Goal: Task Accomplishment & Management: Complete application form

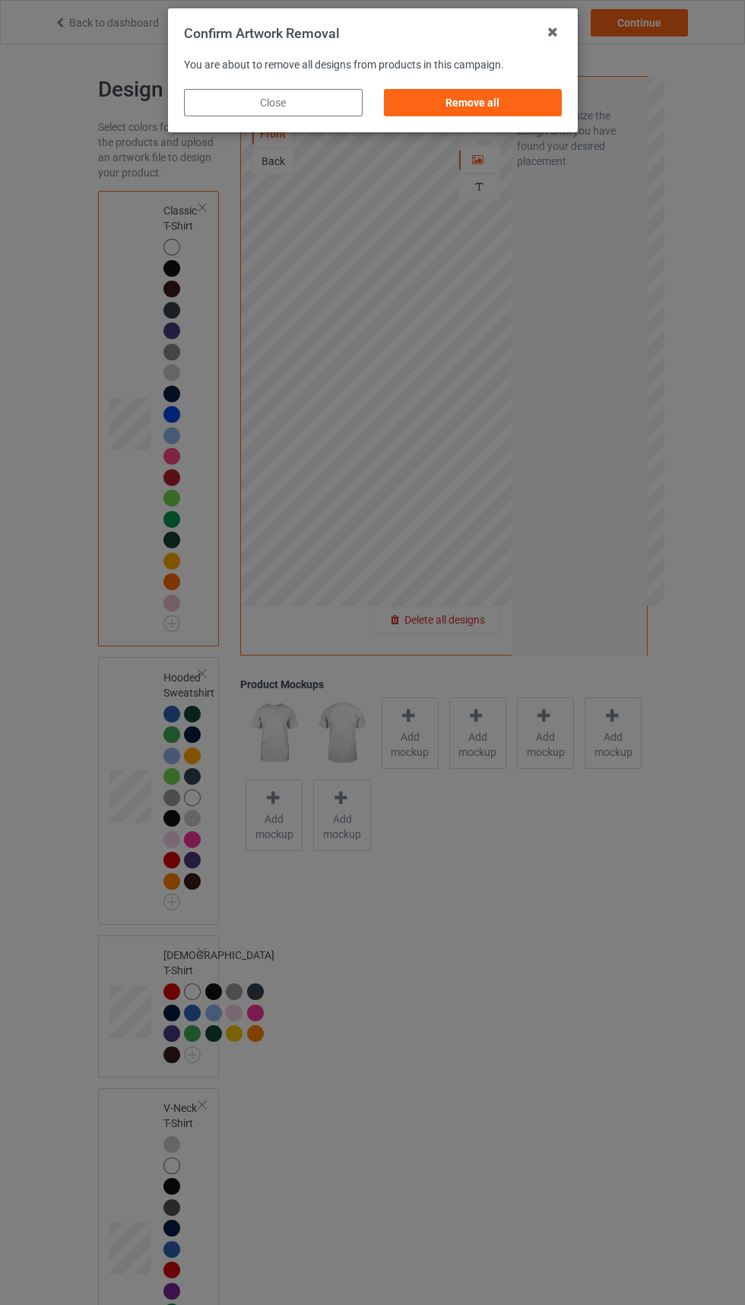
click at [500, 93] on div "Remove all" at bounding box center [472, 102] width 179 height 27
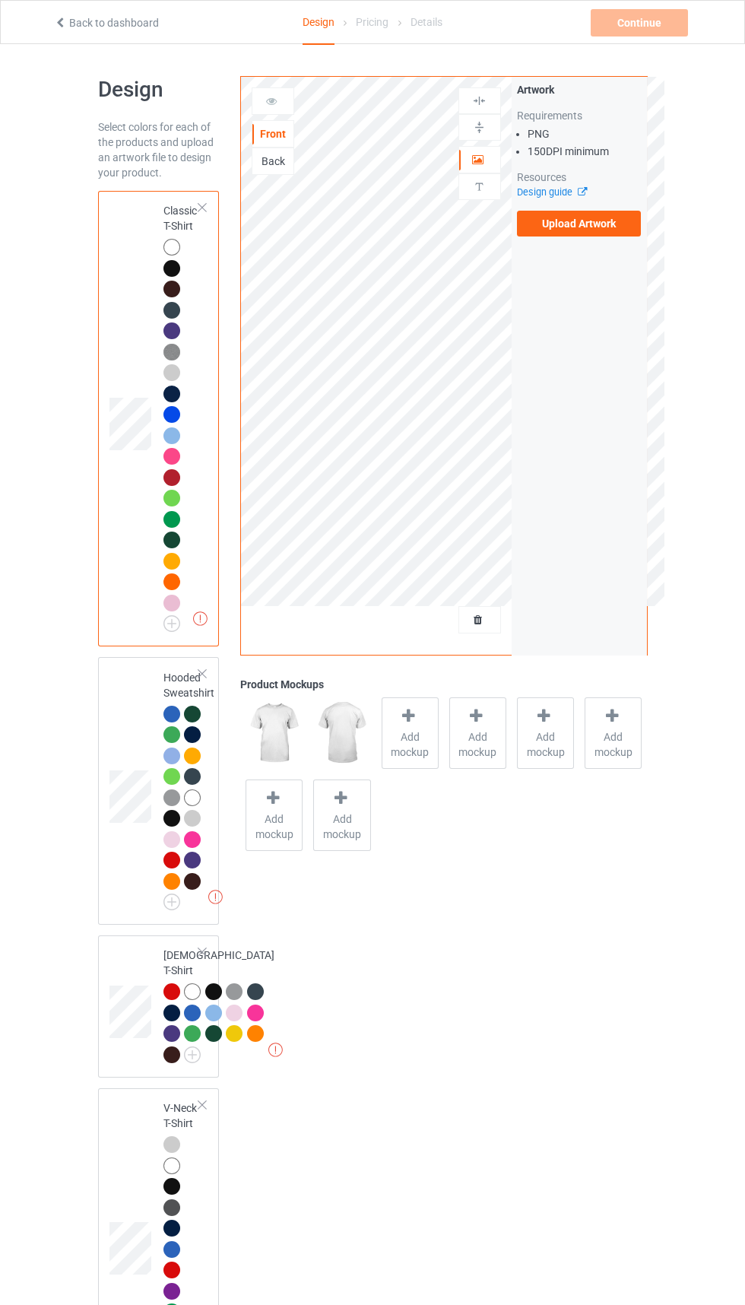
click at [610, 221] on label "Upload Artwork" at bounding box center [579, 224] width 125 height 26
click at [0, 0] on input "Upload Artwork" at bounding box center [0, 0] width 0 height 0
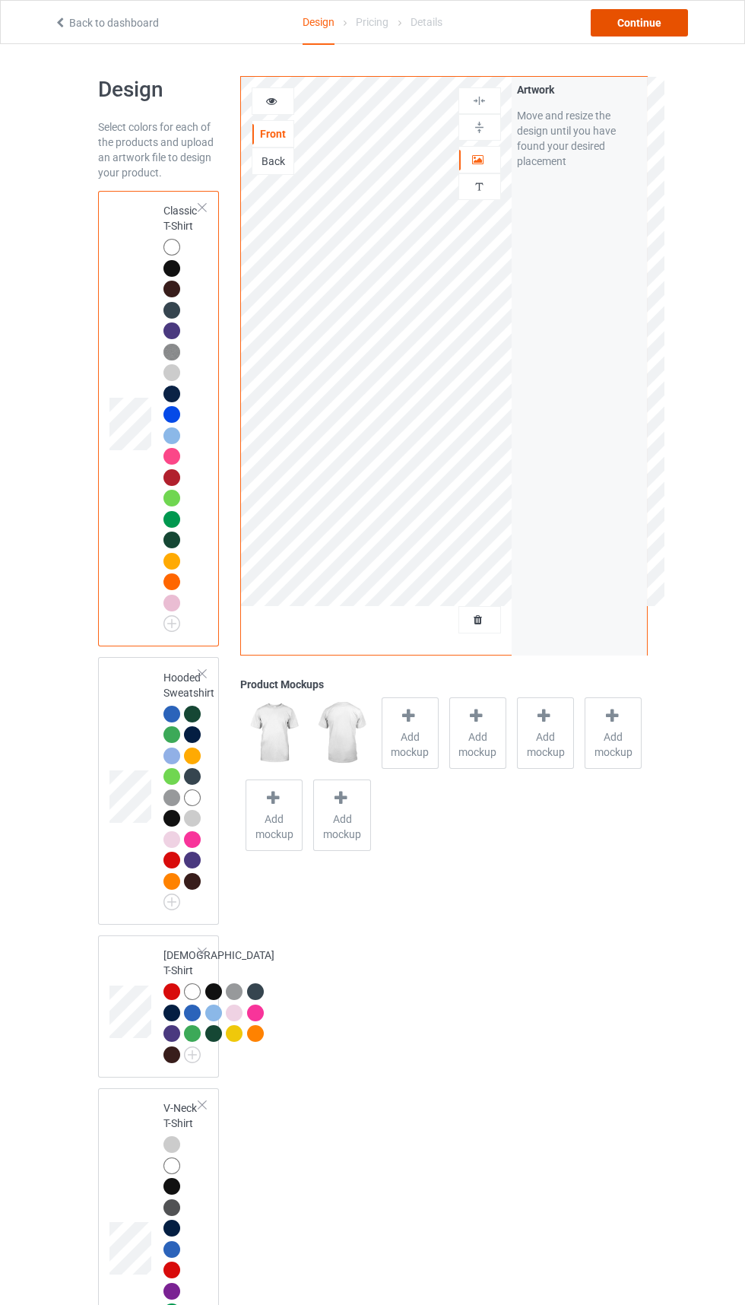
click at [643, 22] on div "Continue" at bounding box center [639, 22] width 97 height 27
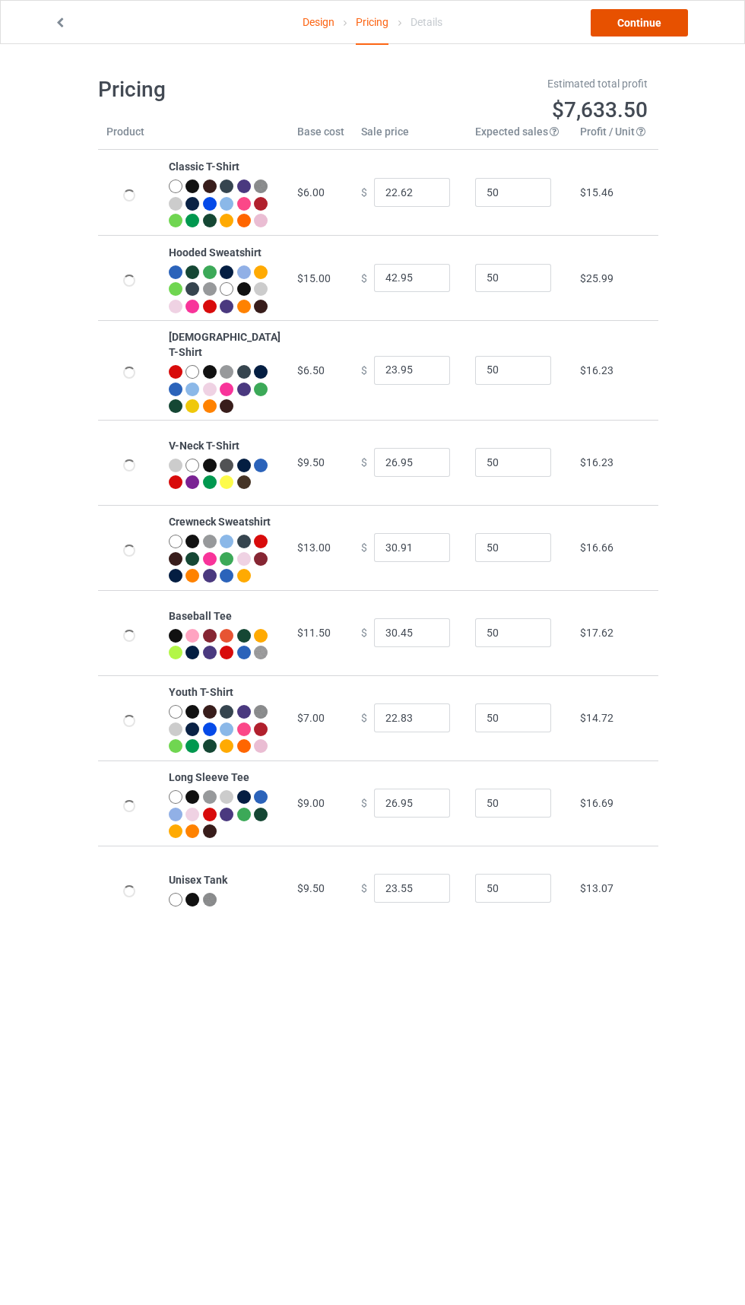
click at [647, 30] on link "Continue" at bounding box center [639, 22] width 97 height 27
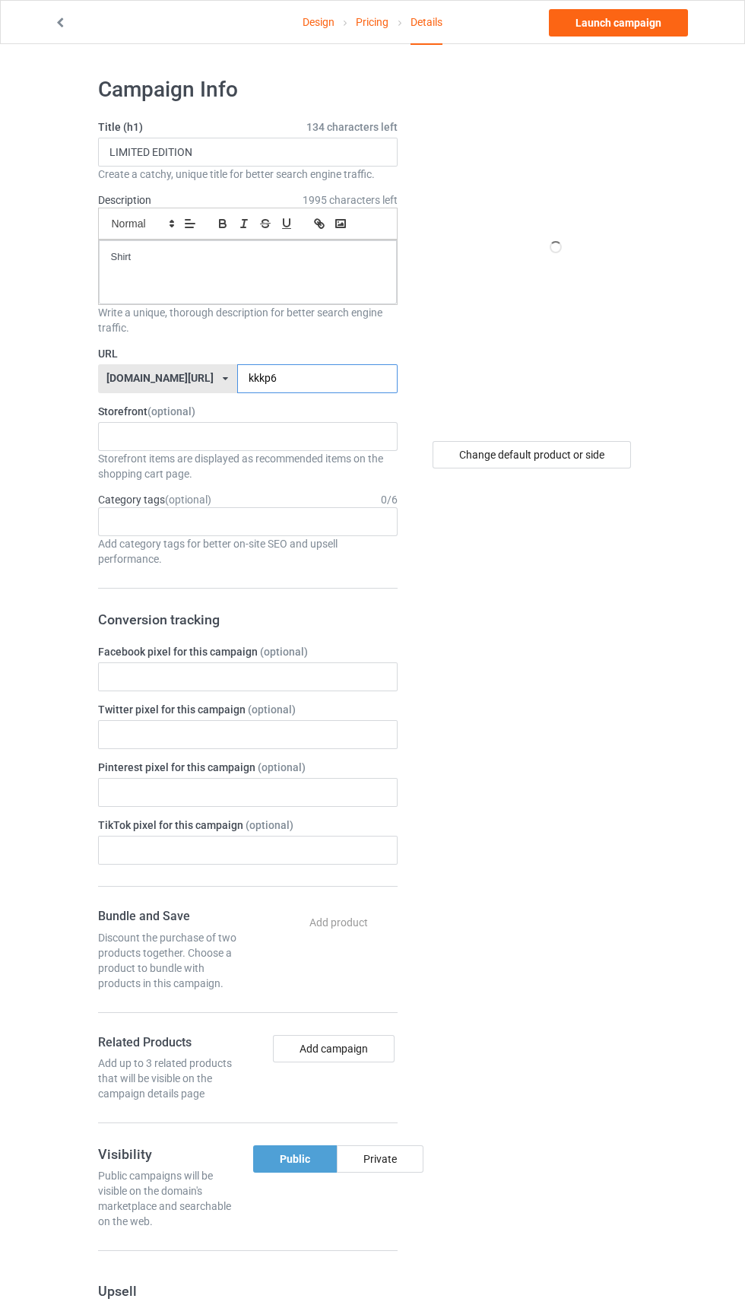
click at [306, 379] on input "kkkp6" at bounding box center [317, 378] width 160 height 29
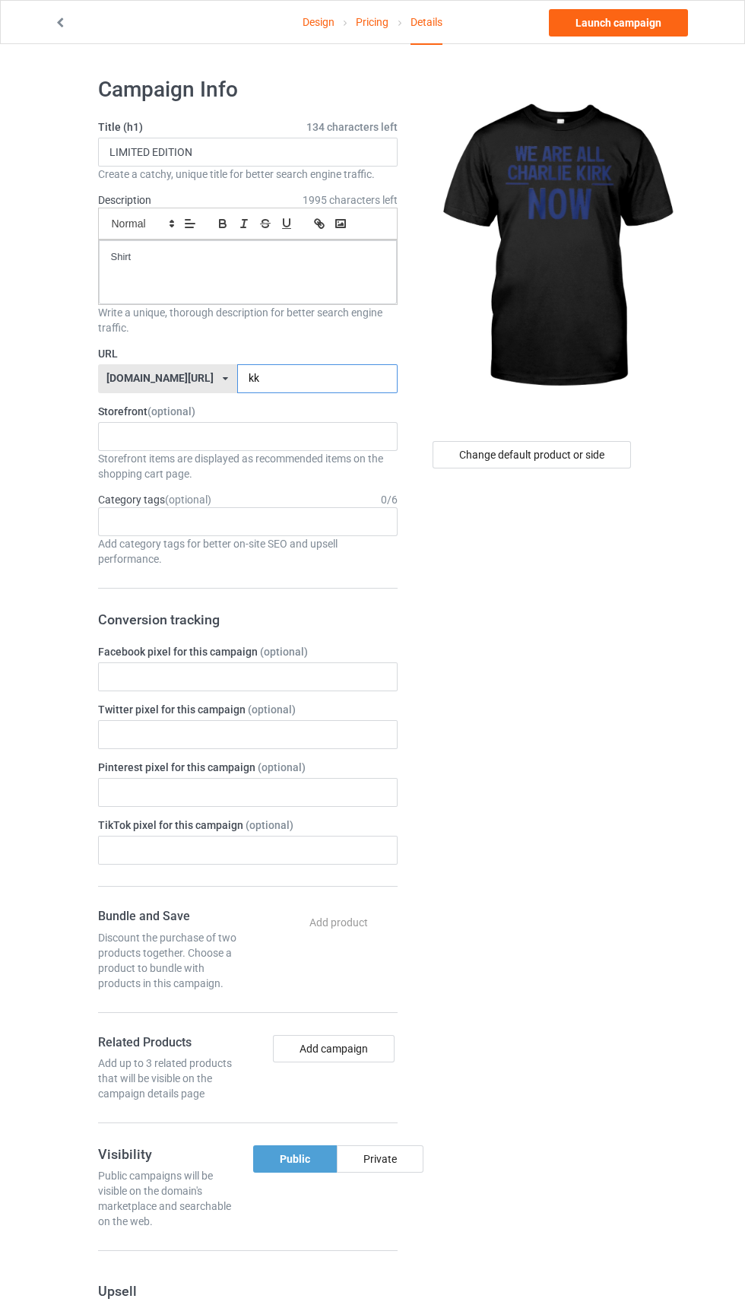
type input "k"
type input "Chrrrp4"
click at [576, 455] on div "Change default product or side" at bounding box center [532, 454] width 198 height 27
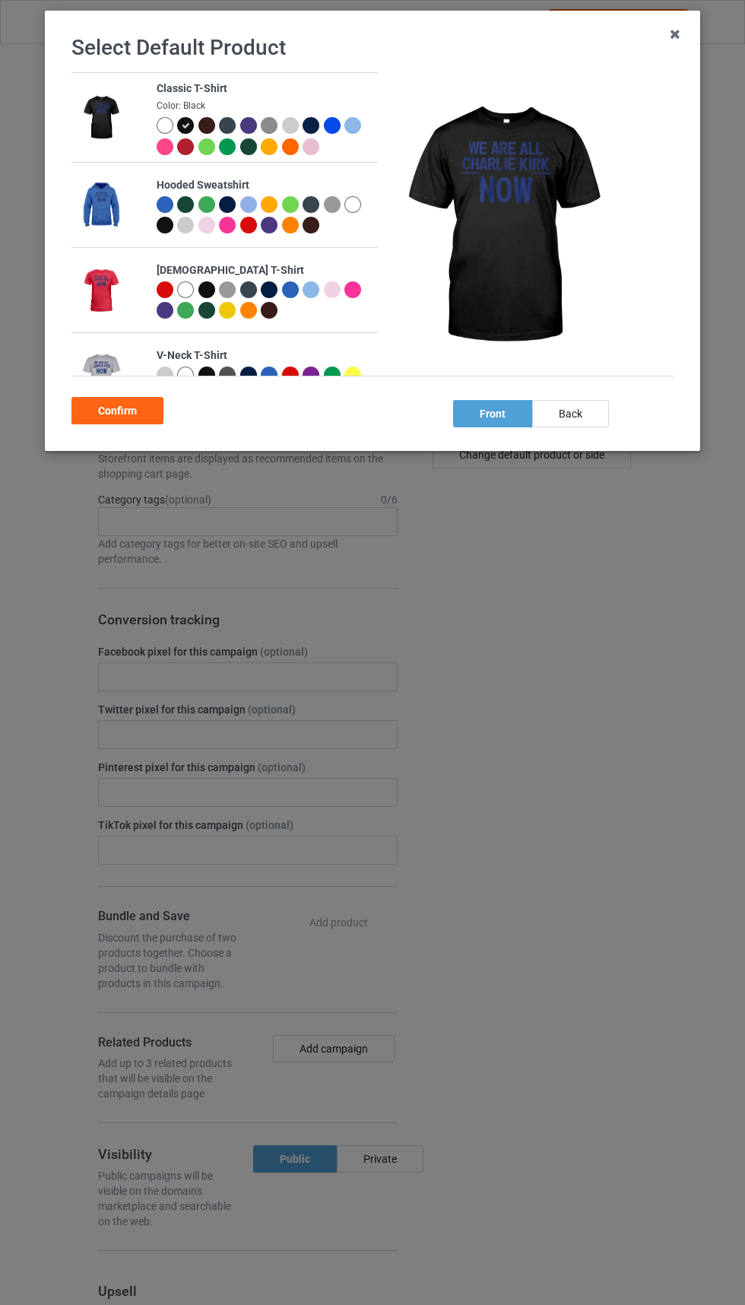
click at [168, 135] on div at bounding box center [167, 127] width 21 height 21
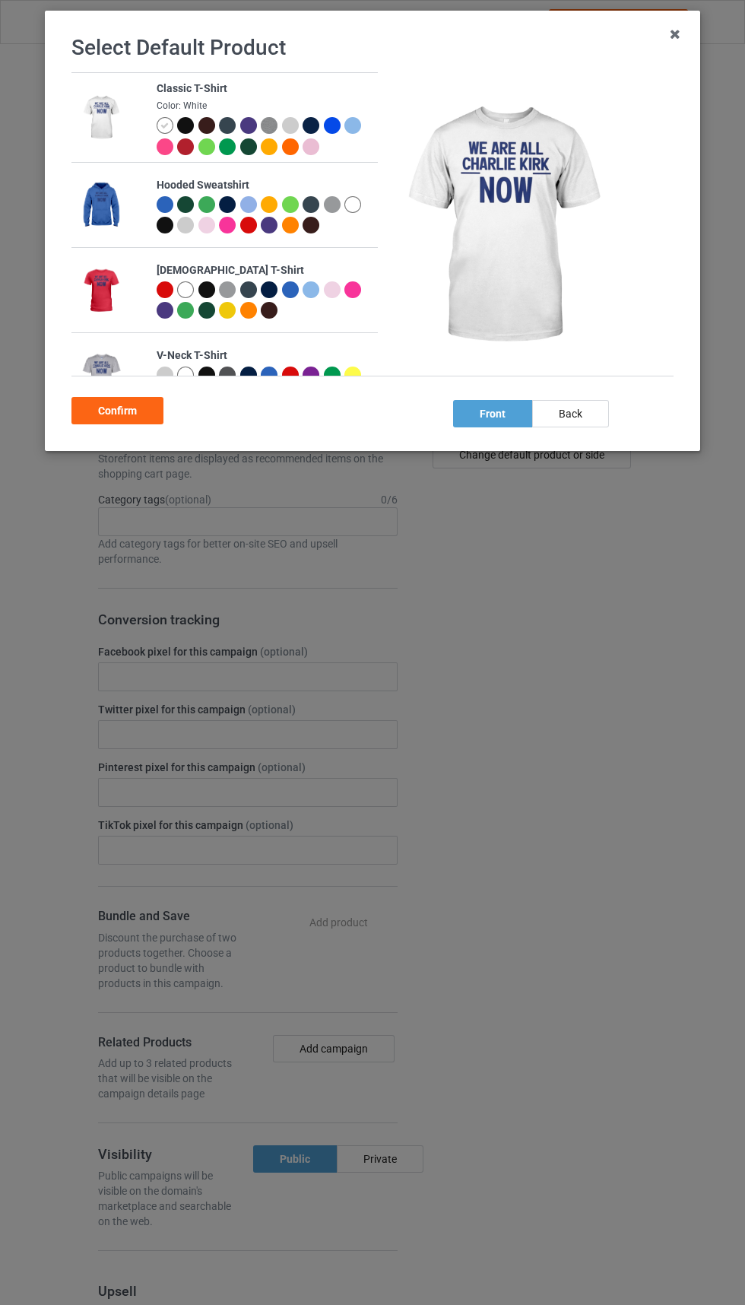
click at [128, 408] on div "Confirm" at bounding box center [117, 410] width 92 height 27
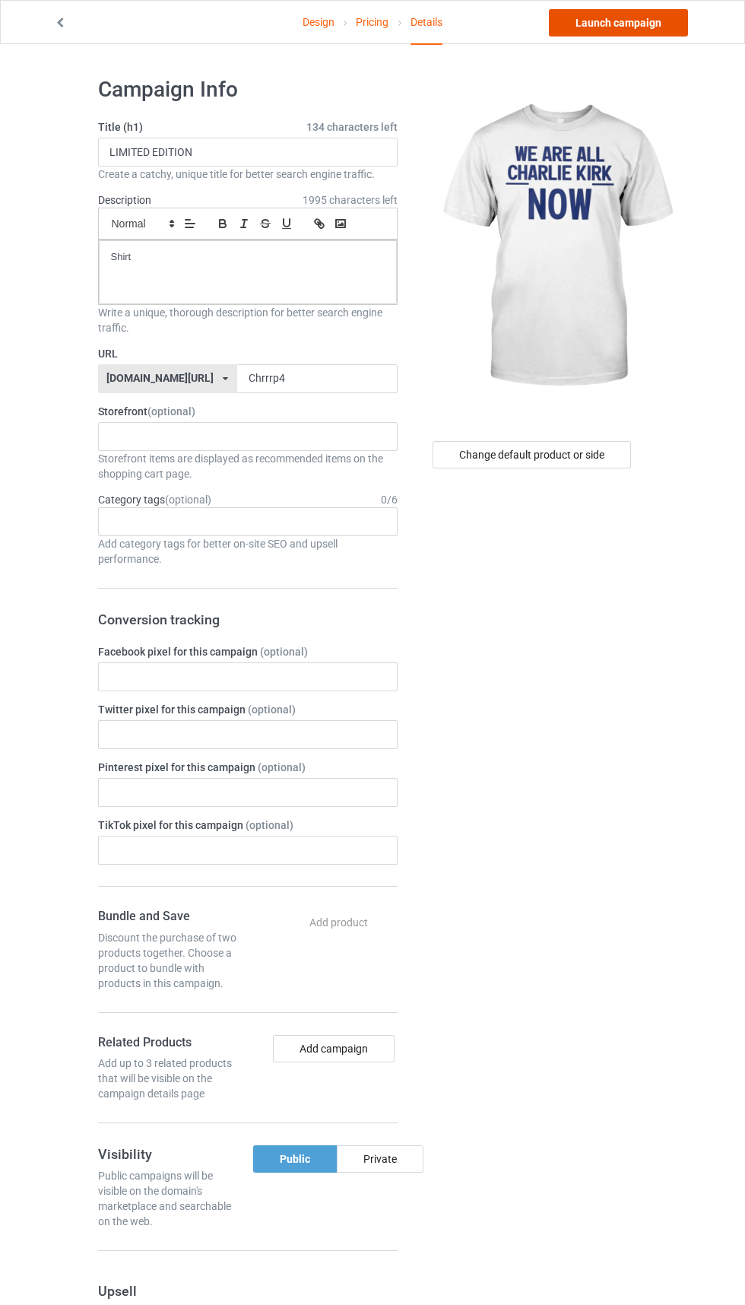
click at [633, 22] on link "Launch campaign" at bounding box center [618, 22] width 139 height 27
